Goal: Navigation & Orientation: Find specific page/section

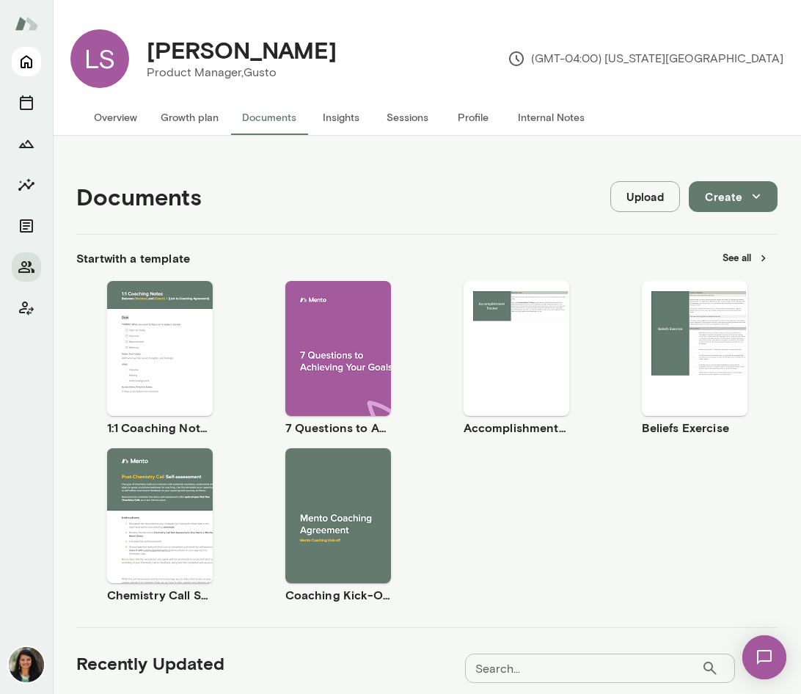
scroll to position [790, 0]
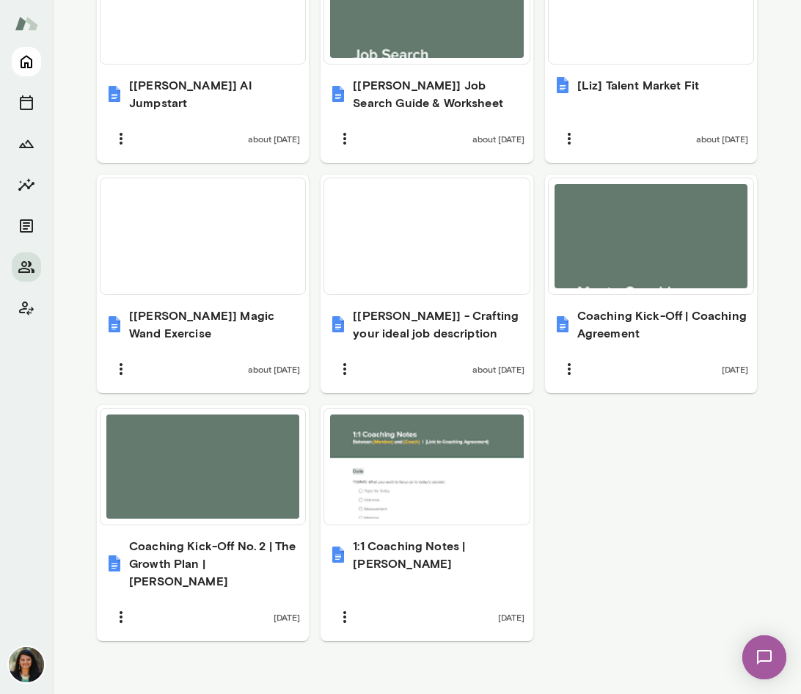
click at [24, 70] on icon "Home" at bounding box center [27, 62] width 18 height 18
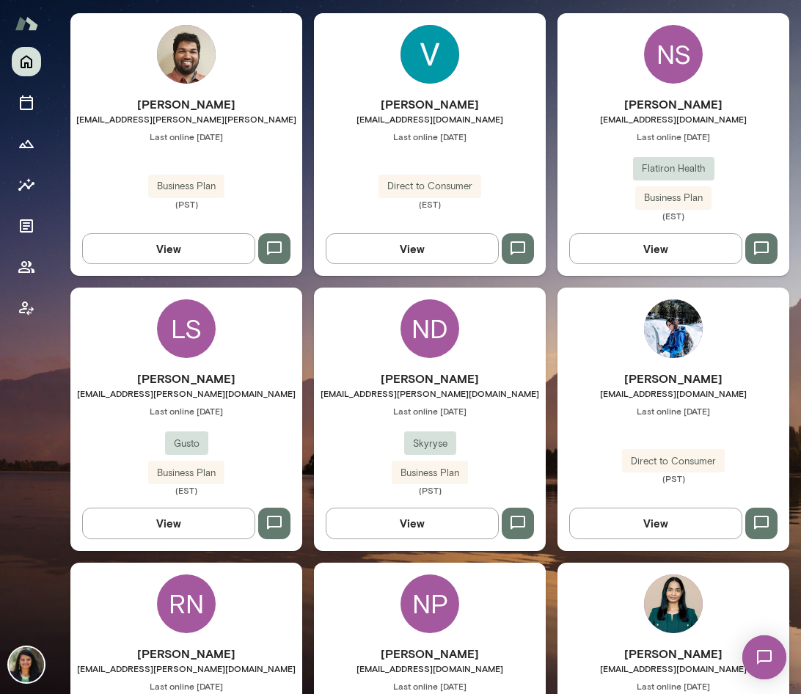
scroll to position [442, 0]
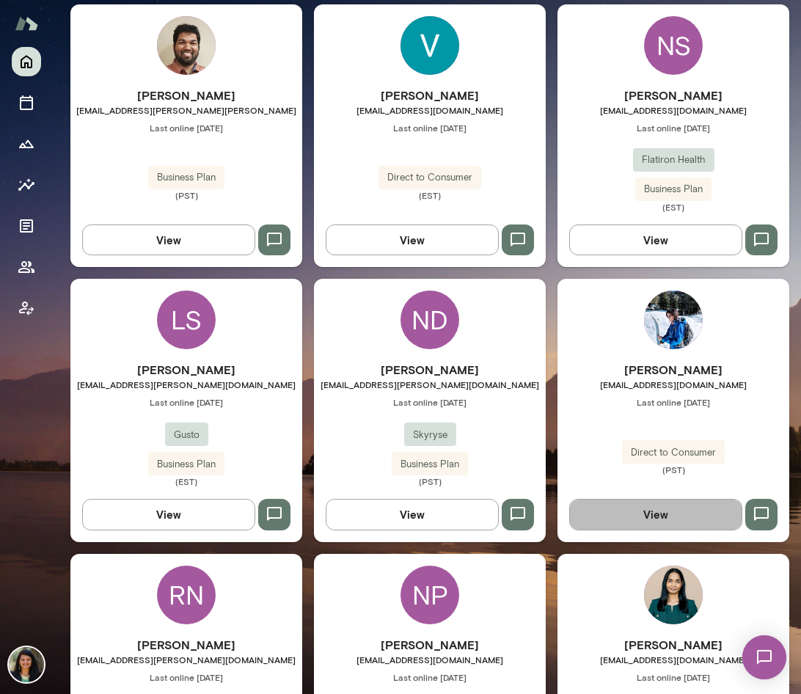
click at [632, 516] on button "View" at bounding box center [655, 514] width 173 height 31
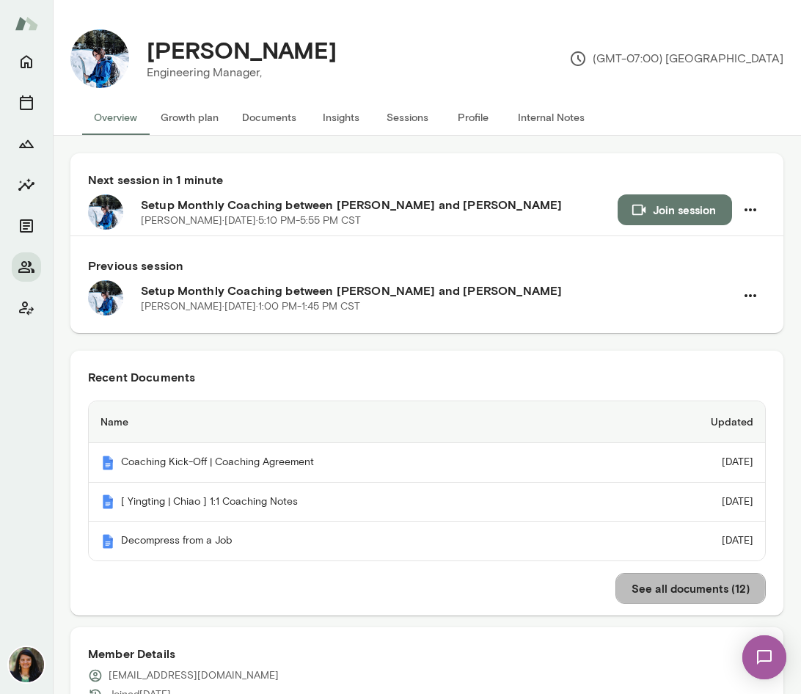
click at [645, 590] on button "See all documents ( 12 )" at bounding box center [691, 588] width 150 height 31
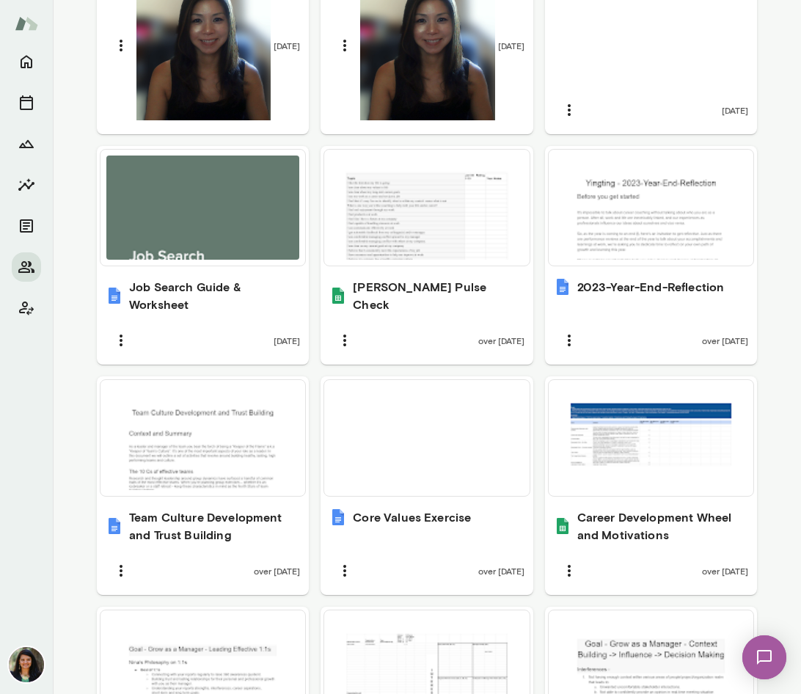
scroll to position [1079, 0]
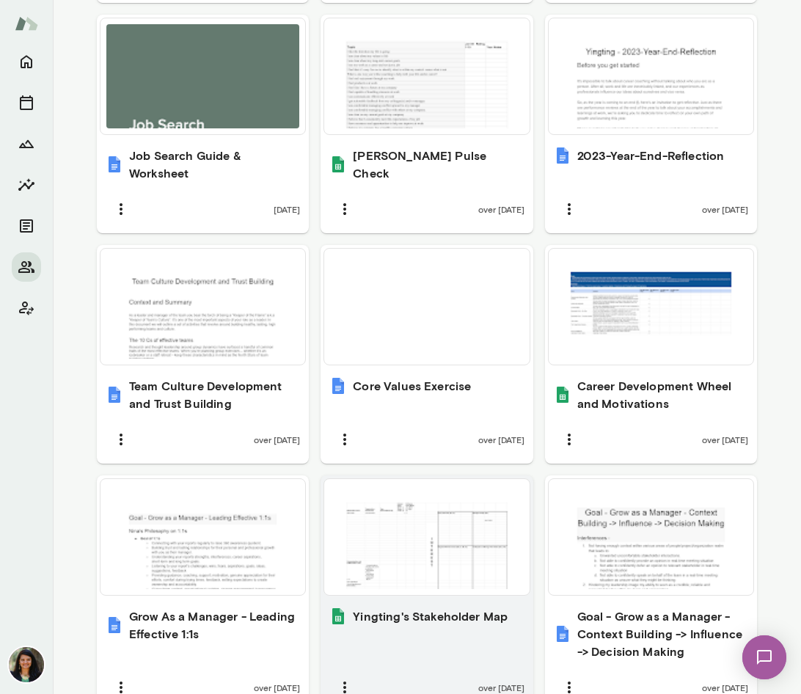
scroll to position [884, 0]
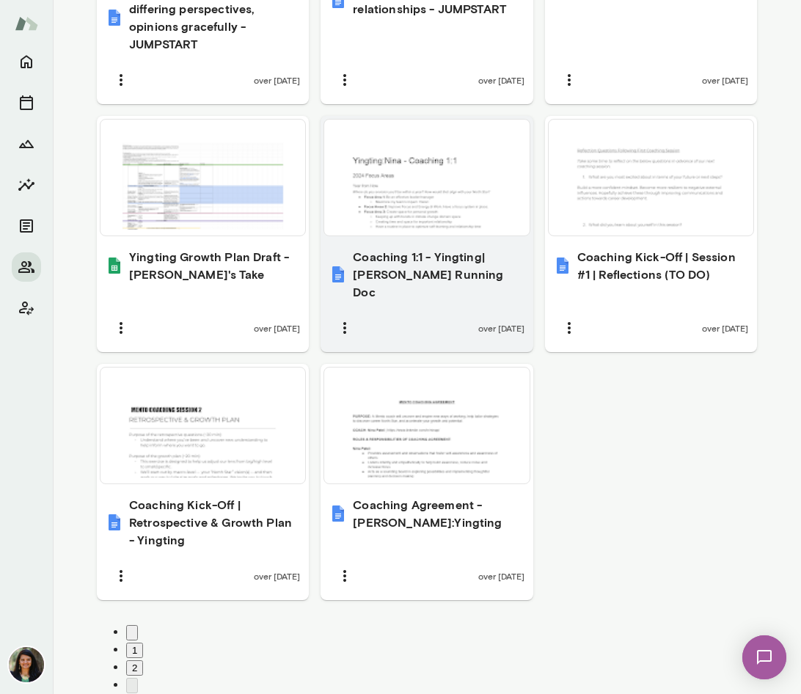
click at [420, 272] on h6 "Coaching 1:1 - Yingting|[PERSON_NAME] Running Doc" at bounding box center [438, 274] width 171 height 53
